Goal: Information Seeking & Learning: Find specific fact

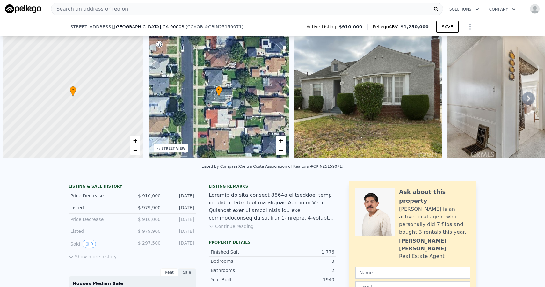
scroll to position [0, 3]
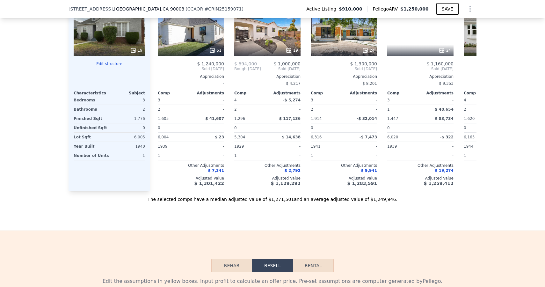
scroll to position [793, 0]
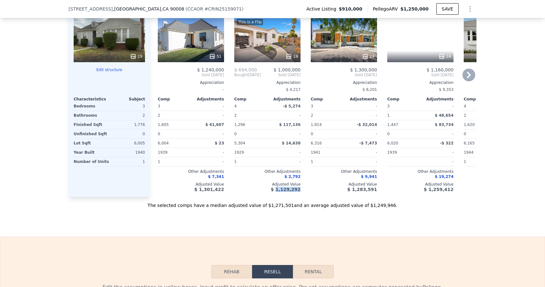
drag, startPoint x: 300, startPoint y: 190, endPoint x: 279, endPoint y: 190, distance: 21.4
click at [279, 190] on div "Comp B ( 0.7 miles) [STREET_ADDRESS] CCAOR # CRSB24244269 This is a Flip 19 $ 6…" at bounding box center [267, 94] width 71 height 205
copy span "1,129,292"
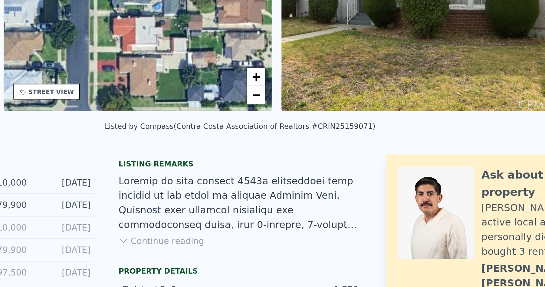
scroll to position [0, 3]
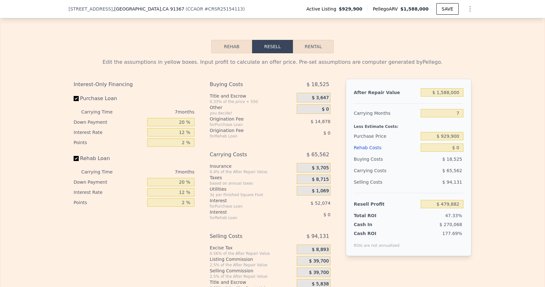
scroll to position [1078, 0]
